Goal: Complete application form

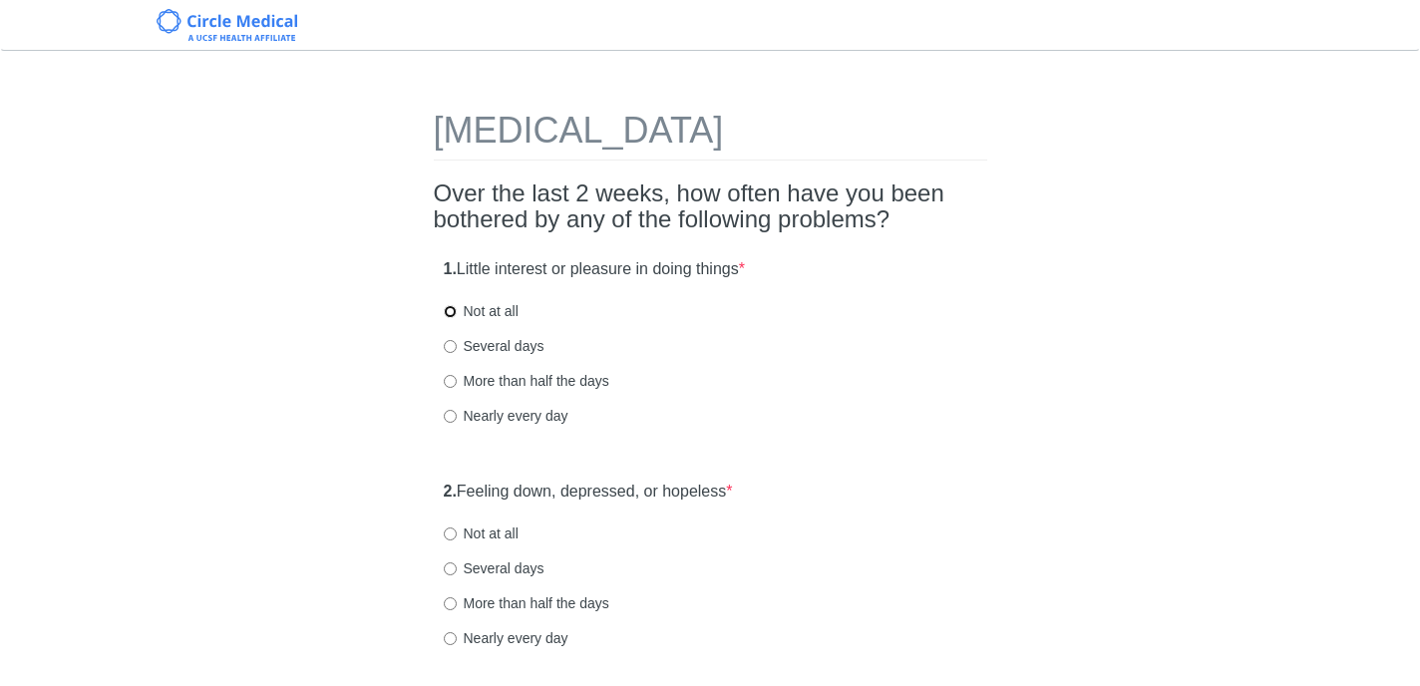
click at [454, 309] on input "Not at all" at bounding box center [450, 311] width 13 height 13
radio input "true"
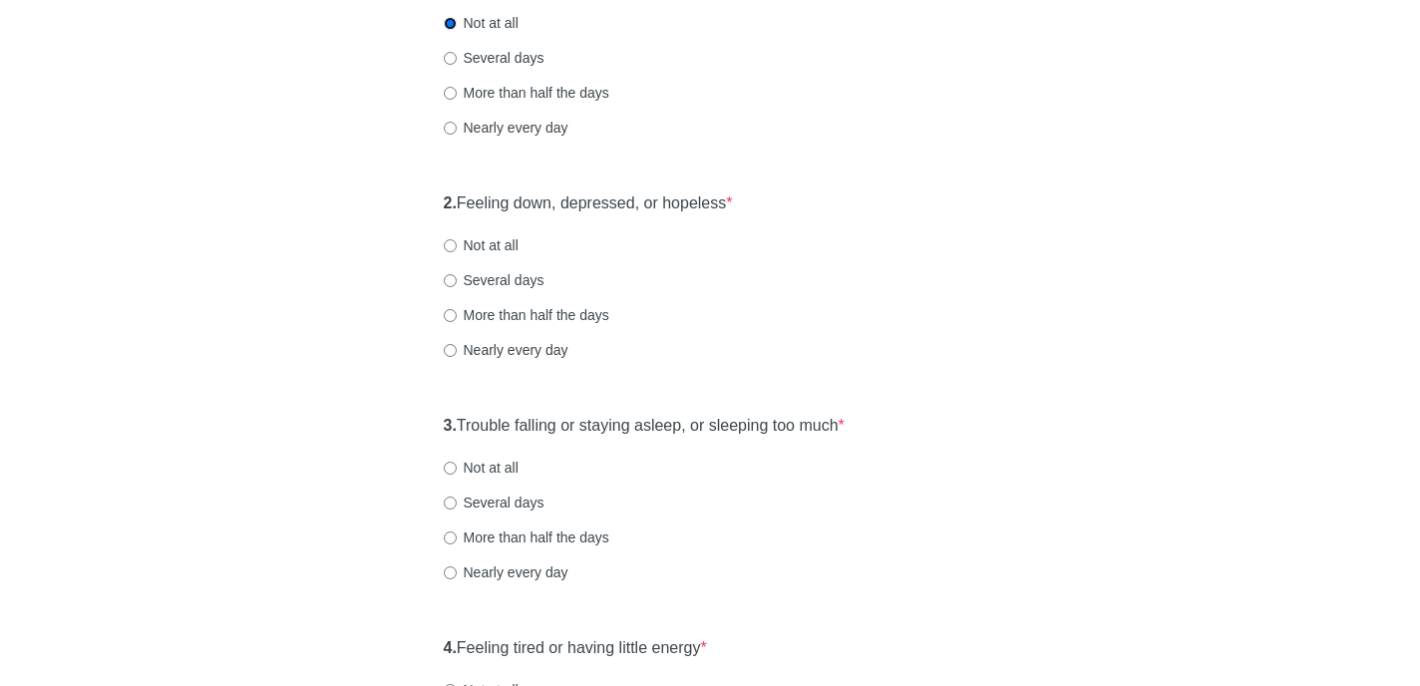
scroll to position [296, 0]
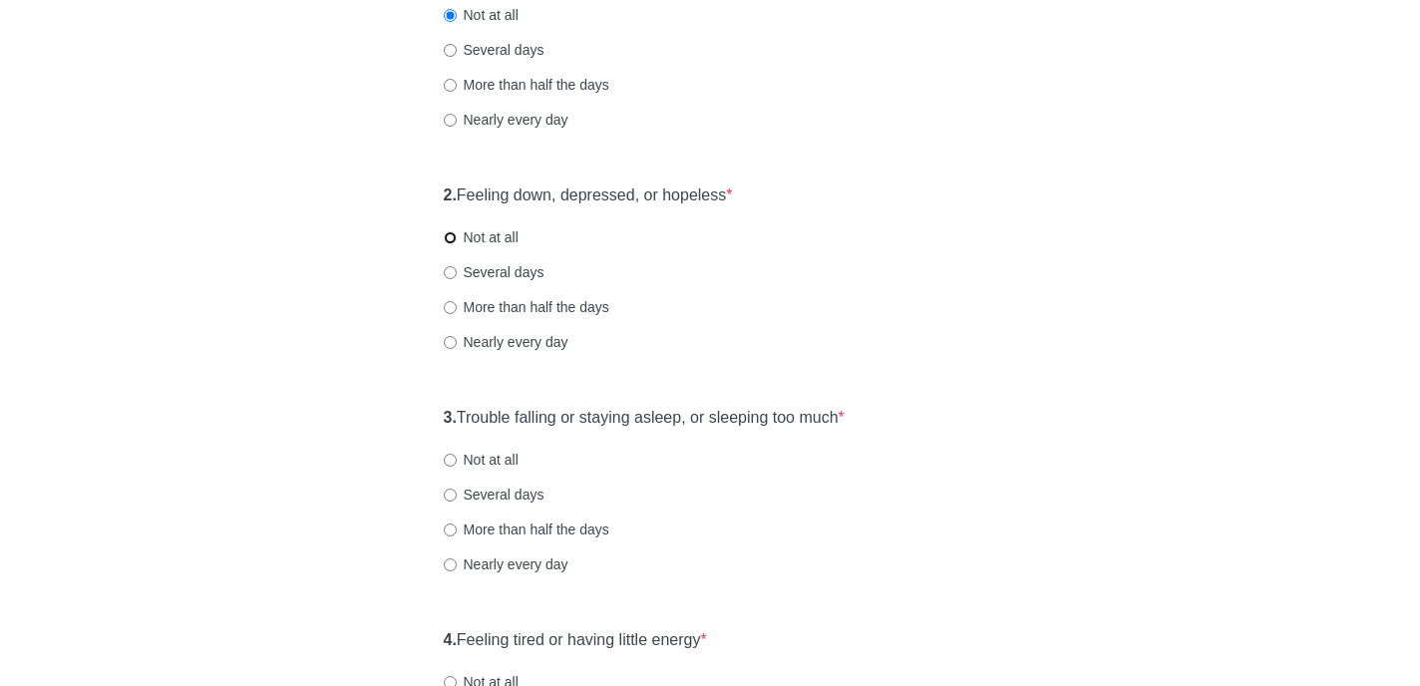
click at [454, 241] on input "Not at all" at bounding box center [450, 237] width 13 height 13
radio input "true"
click at [451, 529] on input "More than half the days" at bounding box center [450, 529] width 13 height 13
radio input "true"
click at [451, 494] on input "Several days" at bounding box center [450, 495] width 13 height 13
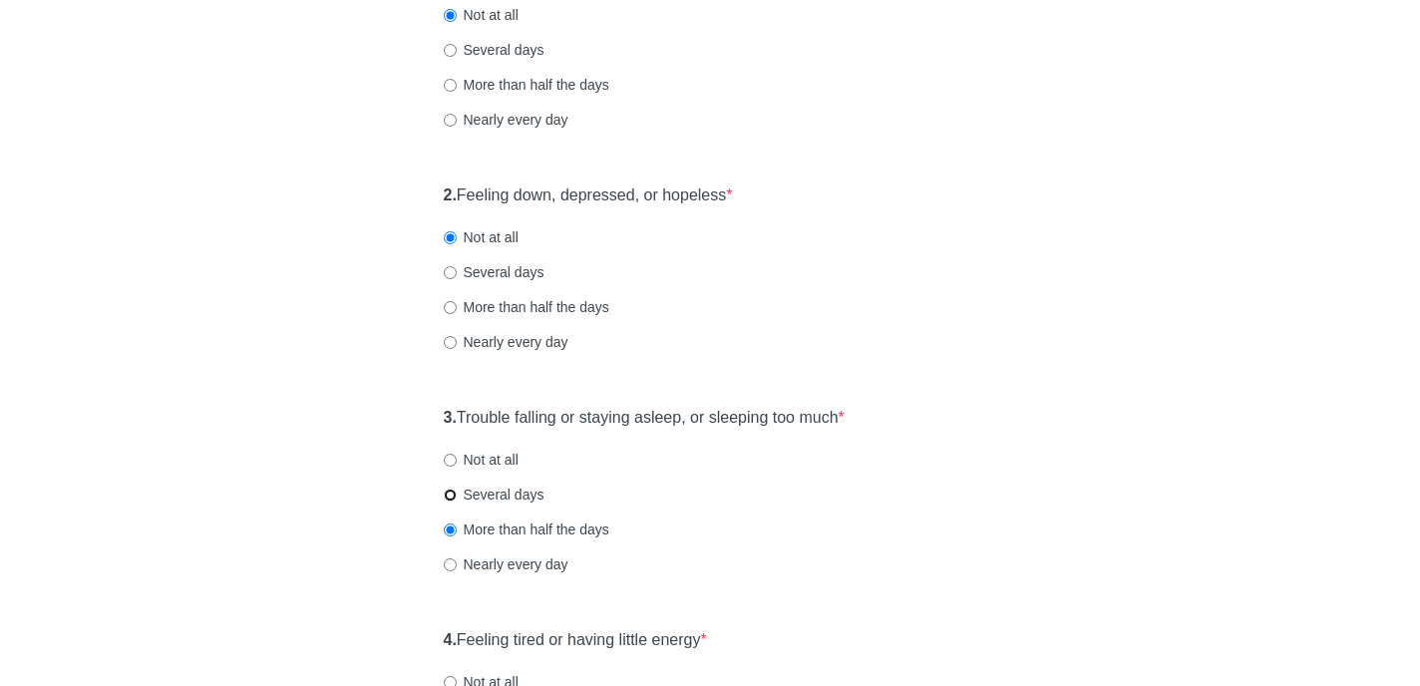
radio input "true"
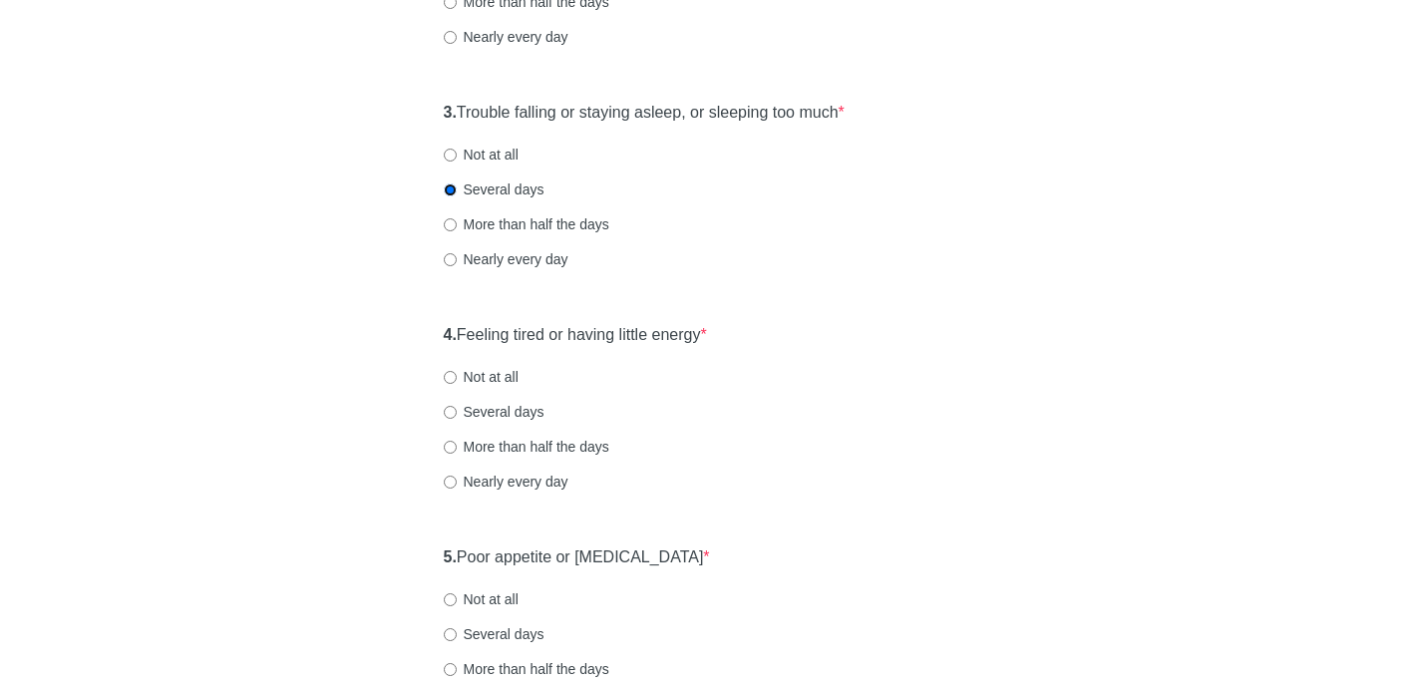
scroll to position [652, 0]
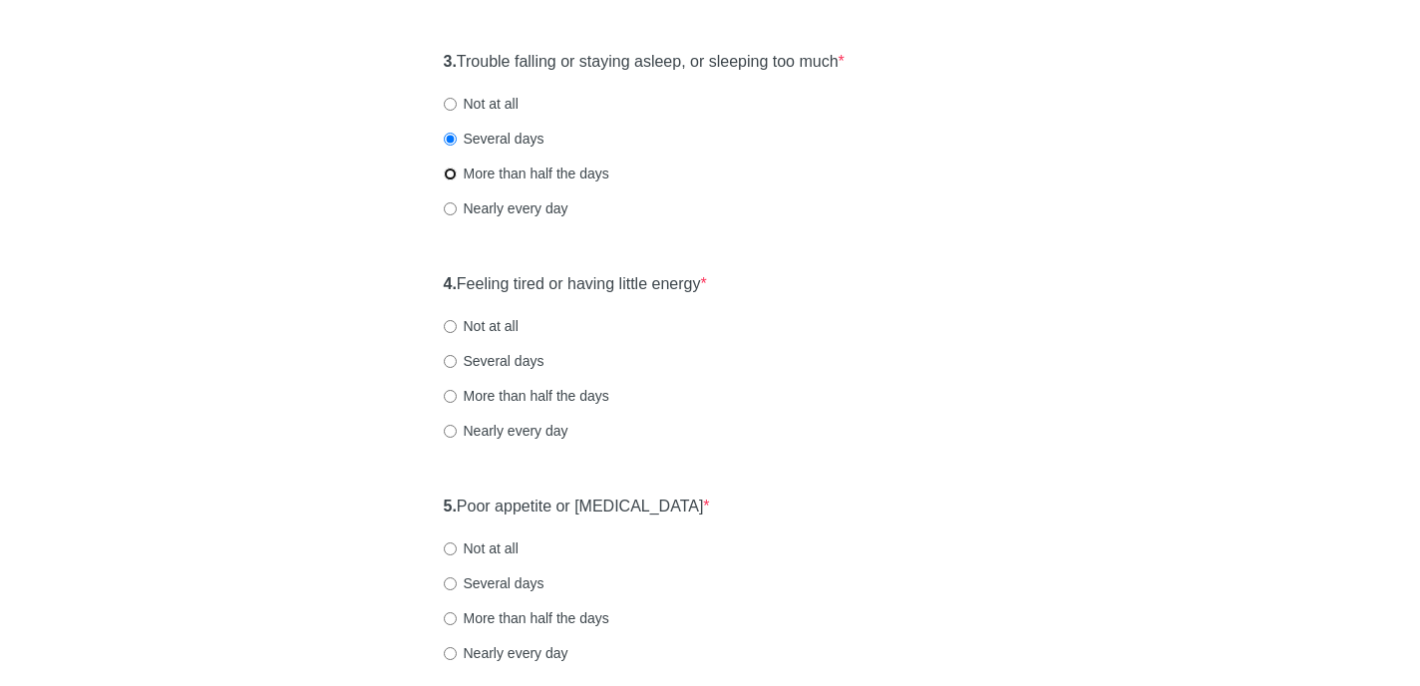
click at [449, 177] on input "More than half the days" at bounding box center [450, 174] width 13 height 13
radio input "true"
click at [449, 361] on input "Several days" at bounding box center [450, 361] width 13 height 13
radio input "true"
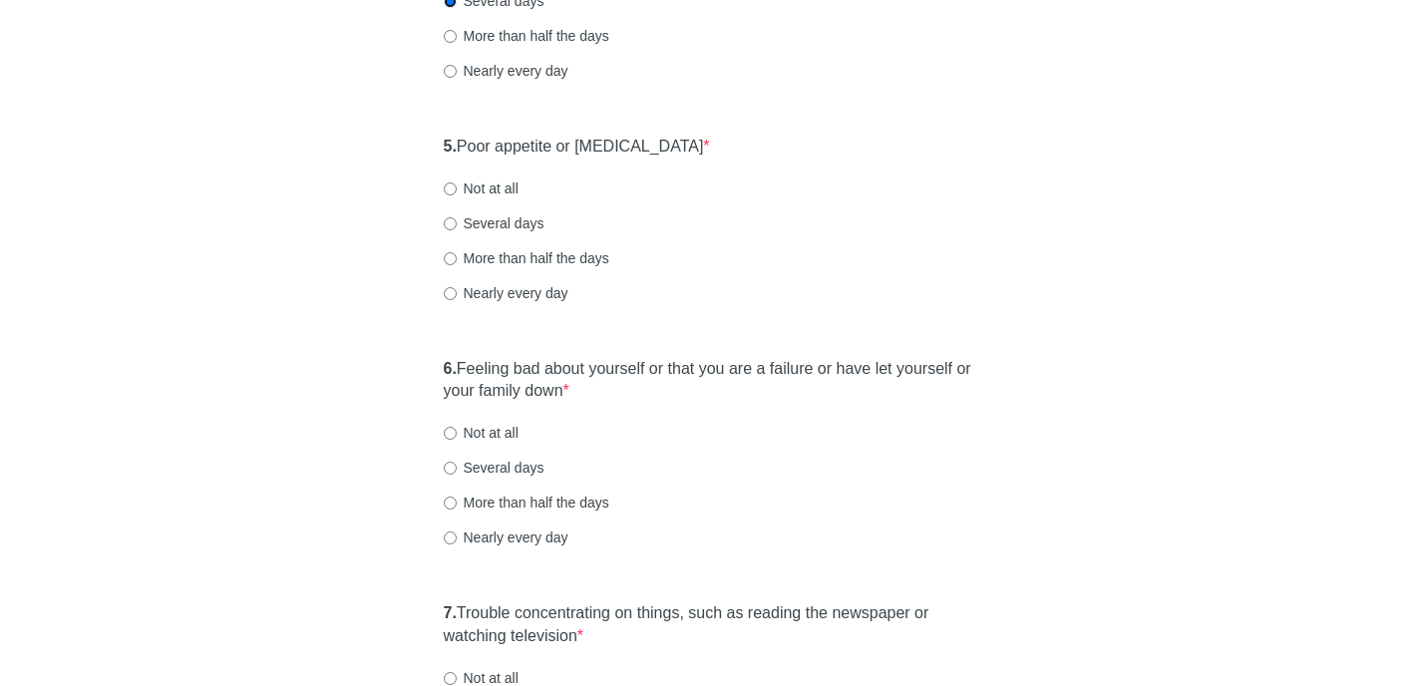
scroll to position [1034, 0]
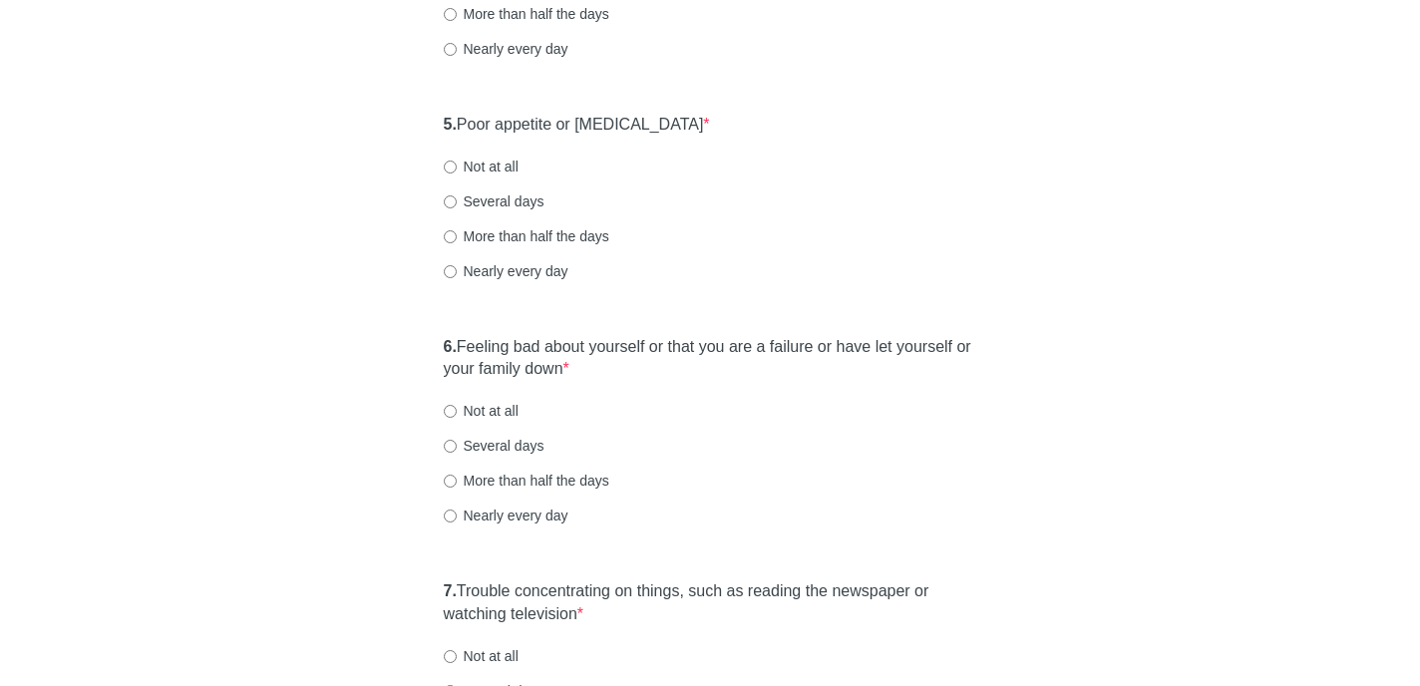
click at [458, 170] on label "Not at all" at bounding box center [481, 167] width 75 height 20
click at [457, 170] on input "Not at all" at bounding box center [450, 167] width 13 height 13
radio input "true"
click at [450, 415] on input "Not at all" at bounding box center [450, 411] width 13 height 13
radio input "true"
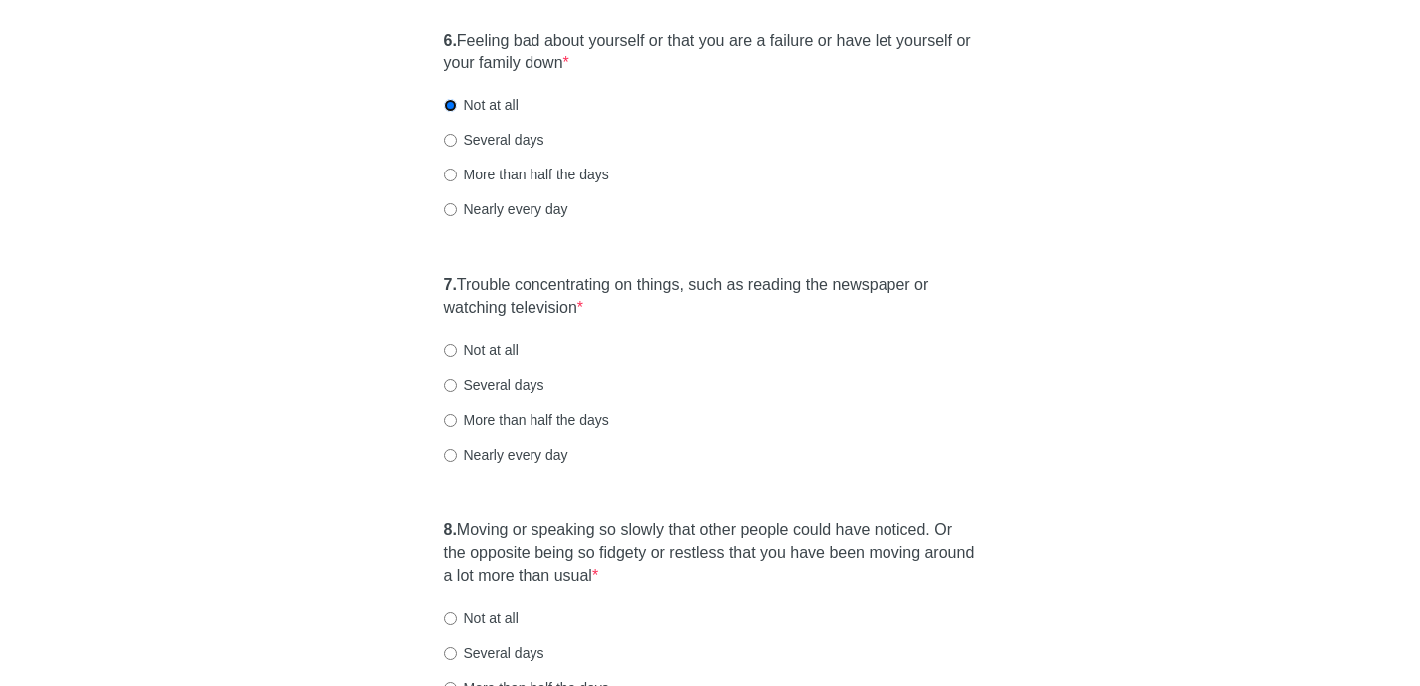
scroll to position [1355, 0]
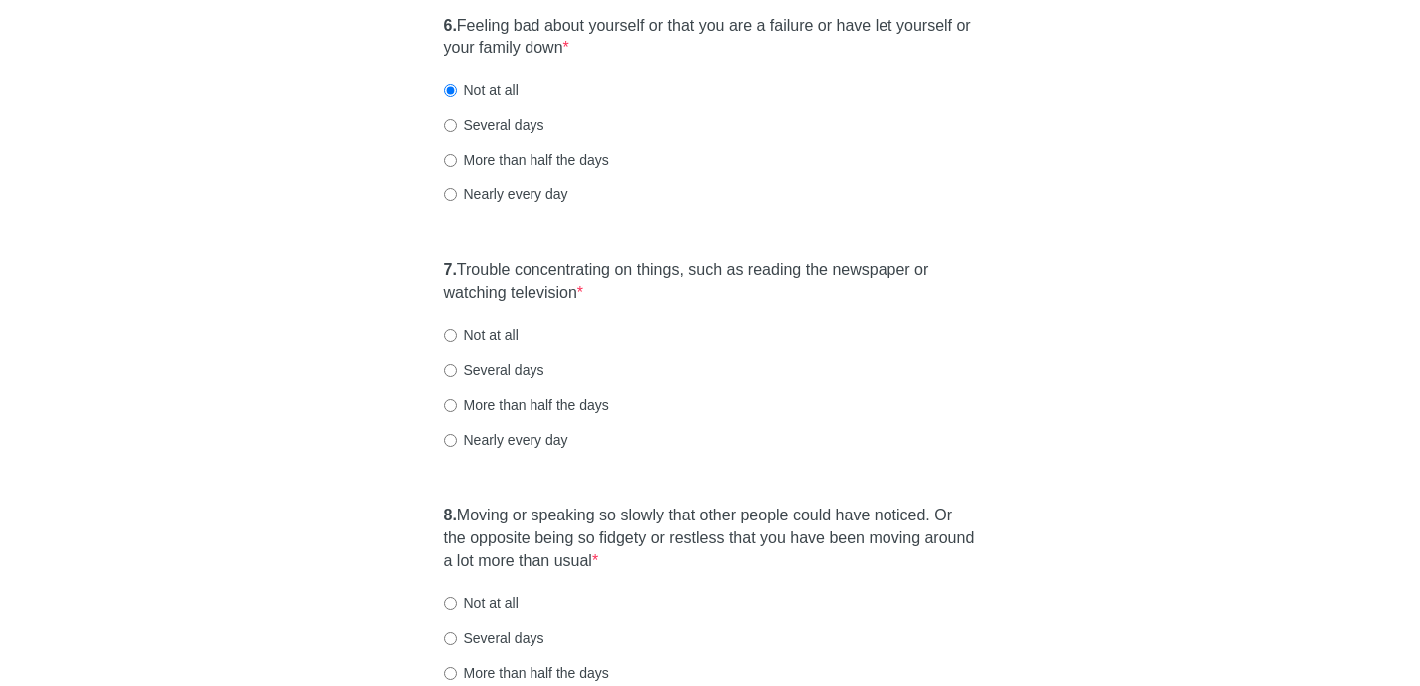
click at [456, 332] on label "Not at all" at bounding box center [481, 335] width 75 height 20
click at [456, 332] on input "Not at all" at bounding box center [450, 335] width 13 height 13
radio input "true"
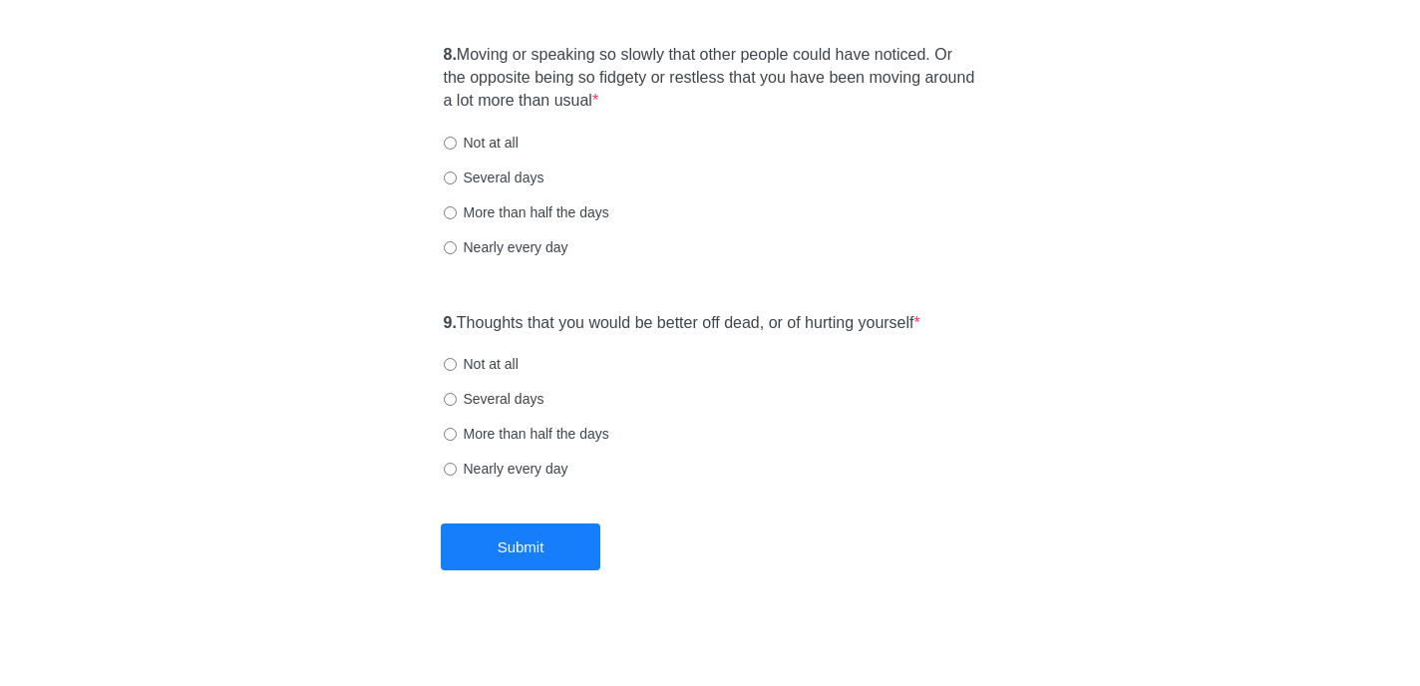
scroll to position [1821, 0]
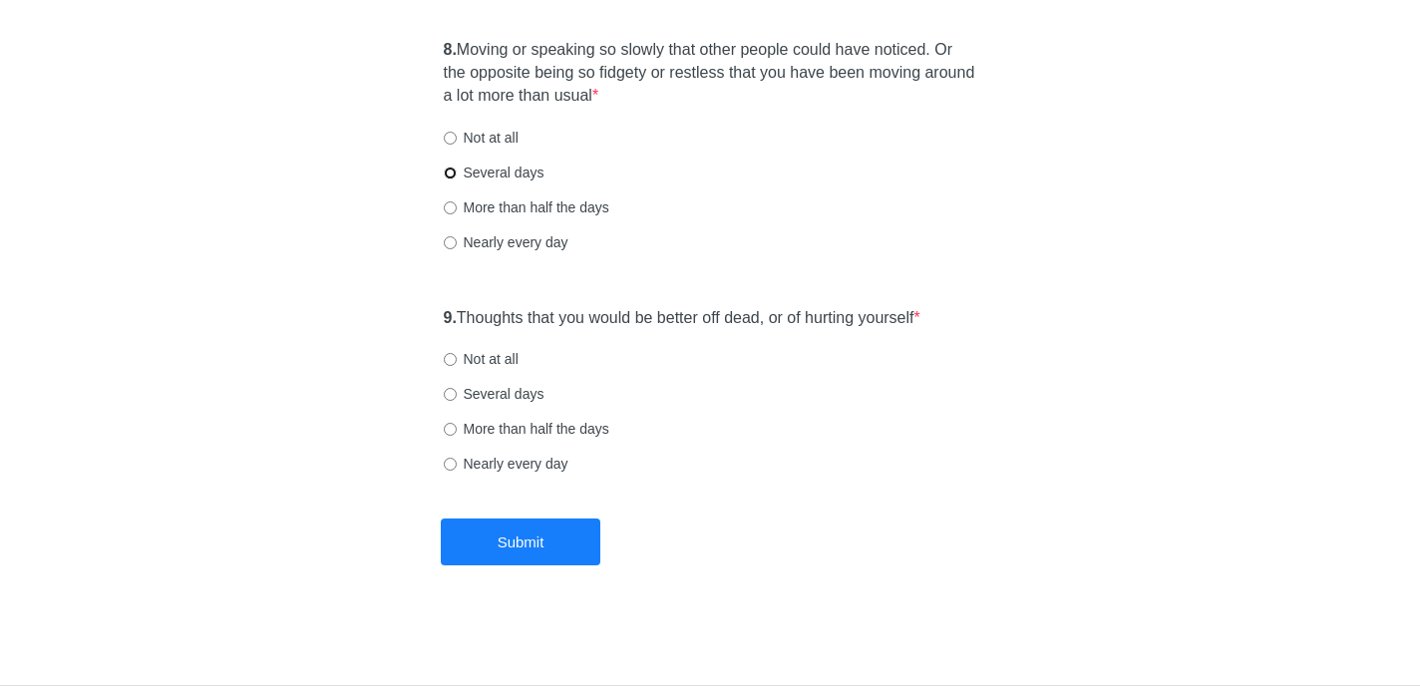
click at [451, 170] on input "Several days" at bounding box center [450, 173] width 13 height 13
radio input "true"
click at [452, 359] on input "Not at all" at bounding box center [450, 359] width 13 height 13
radio input "true"
click at [519, 543] on button "Submit" at bounding box center [521, 541] width 160 height 47
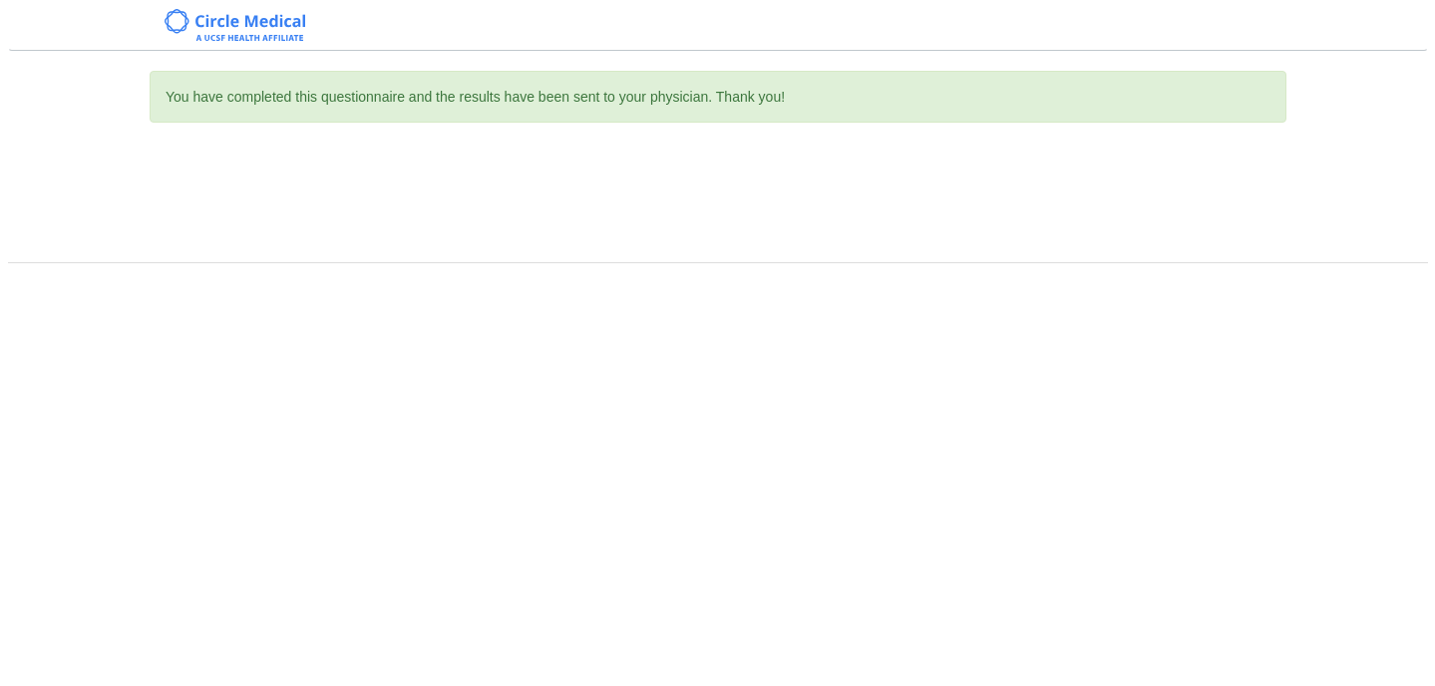
scroll to position [0, 0]
